Goal: Task Accomplishment & Management: Complete application form

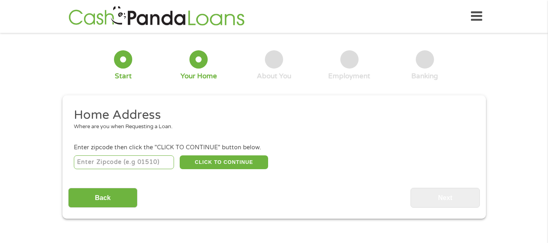
click at [140, 160] on input "number" at bounding box center [124, 162] width 100 height 14
type input "31730"
click at [210, 163] on button "CLICK TO CONTINUE" at bounding box center [224, 162] width 88 height 14
type input "31730"
type input "[PERSON_NAME]"
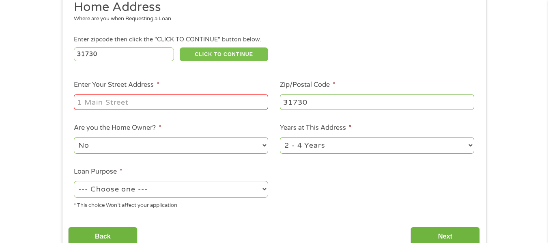
scroll to position [132, 0]
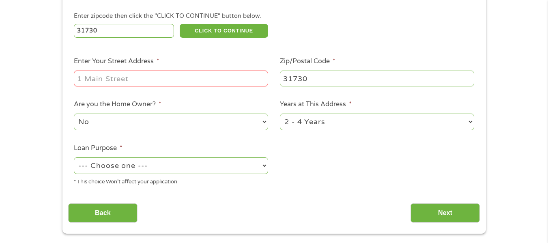
click at [204, 77] on input "Enter Your Street Address *" at bounding box center [171, 78] width 194 height 15
type input "[STREET_ADDRESS][PERSON_NAME]"
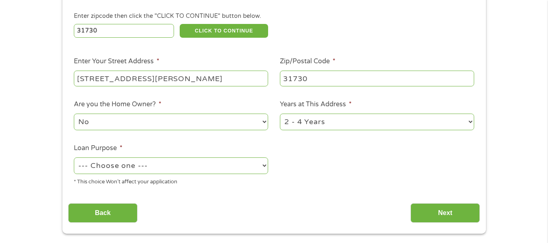
click at [189, 171] on select "--- Choose one --- Pay Bills Debt Consolidation Home Improvement Major Purchase…" at bounding box center [171, 166] width 194 height 17
select select "paybills"
click at [74, 158] on select "--- Choose one --- Pay Bills Debt Consolidation Home Improvement Major Purchase…" at bounding box center [171, 166] width 194 height 17
click at [449, 210] on input "Next" at bounding box center [445, 213] width 69 height 20
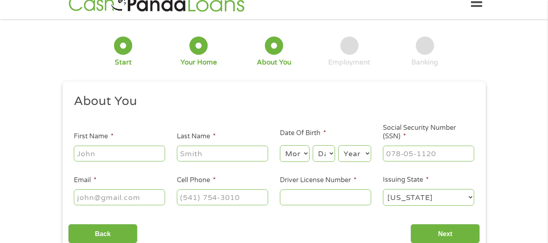
scroll to position [12, 0]
